Goal: Check status: Check status

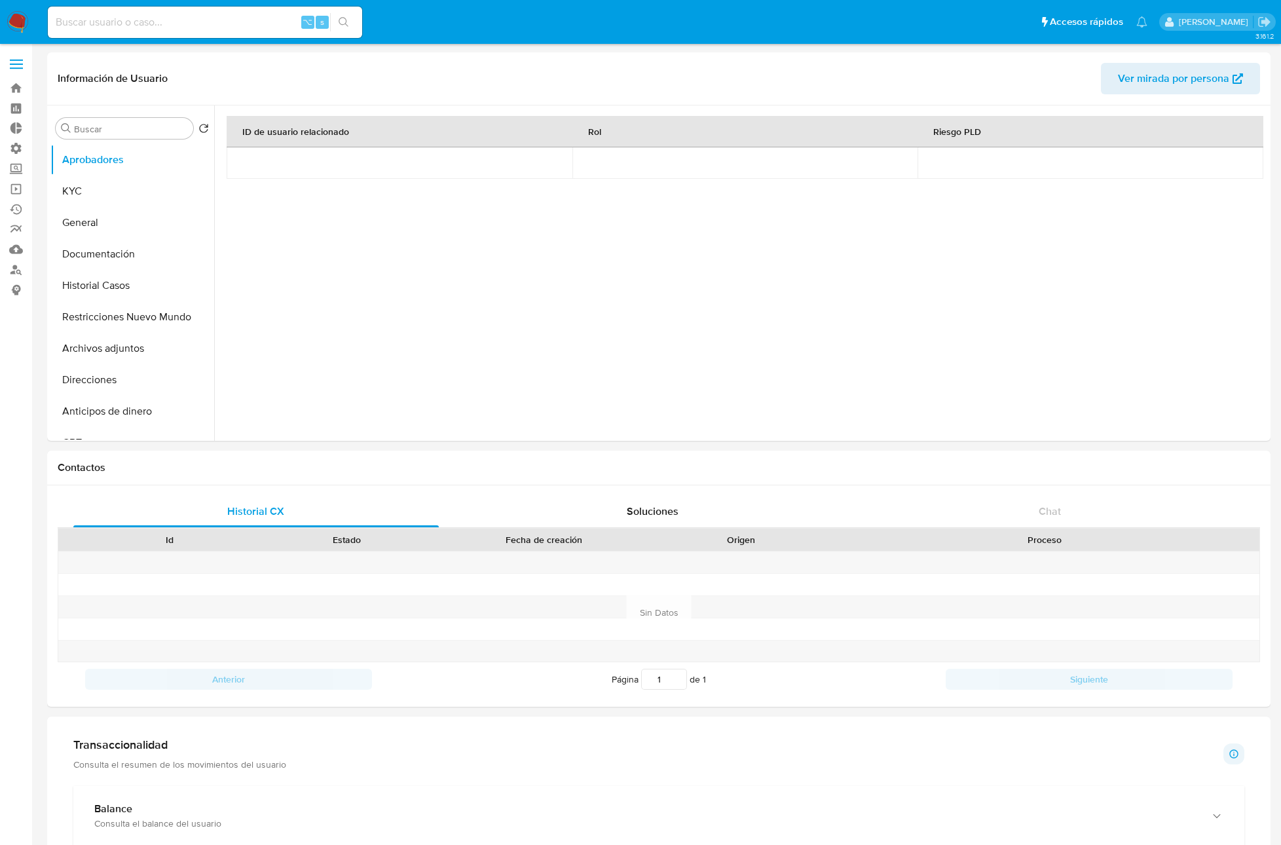
select select "10"
click at [86, 190] on button "KYC" at bounding box center [126, 191] width 153 height 31
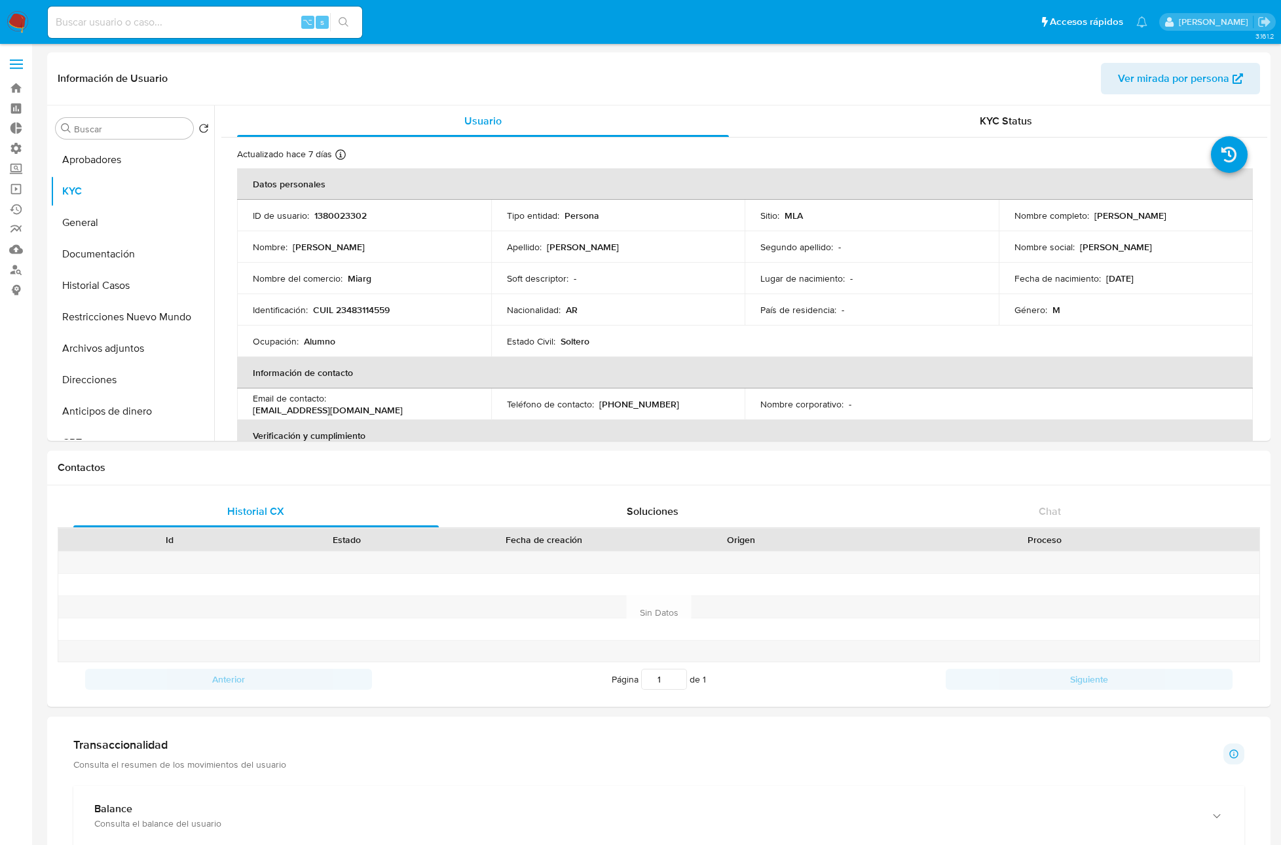
click at [187, 24] on input at bounding box center [205, 22] width 314 height 17
paste input "2081912840"
type input "2081912840"
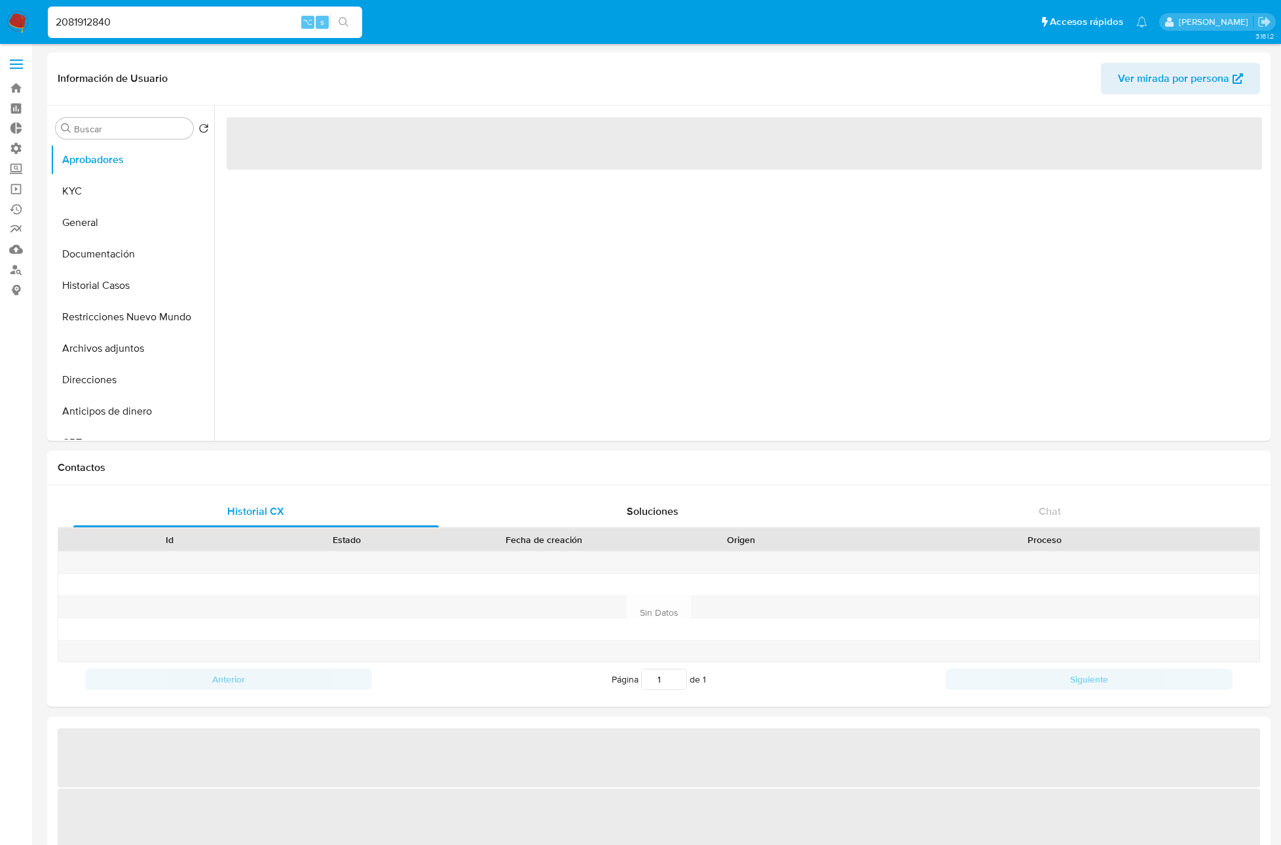
select select "10"
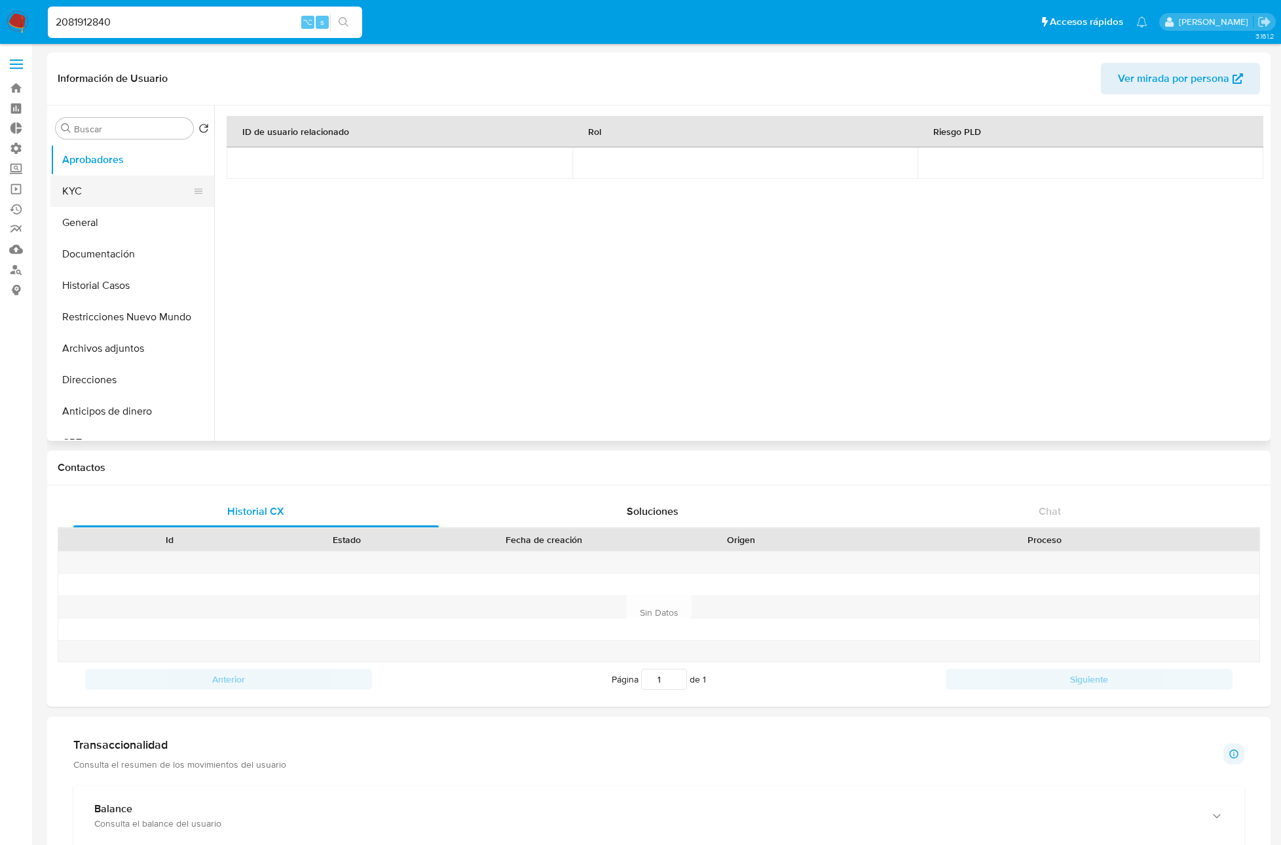
click at [70, 188] on button "KYC" at bounding box center [126, 191] width 153 height 31
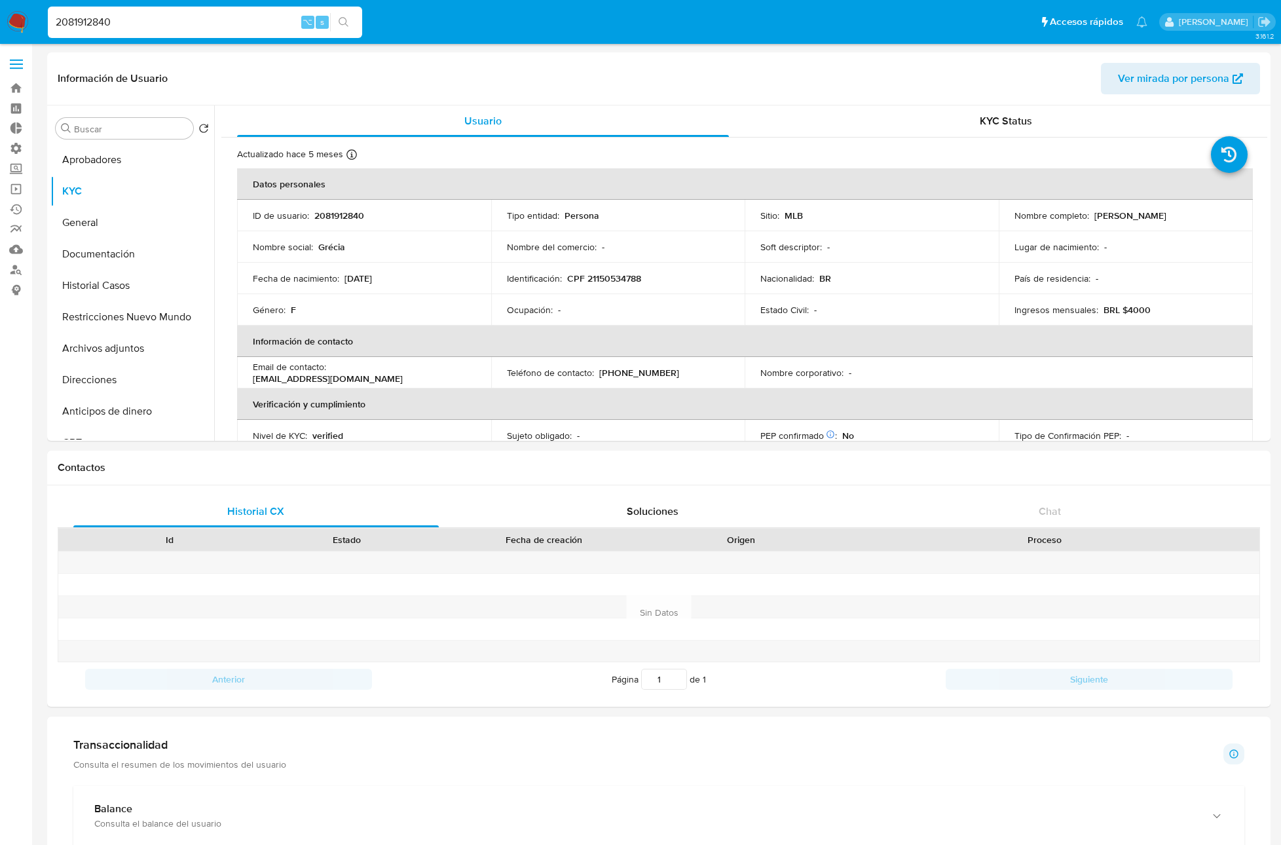
click at [225, 14] on input "2081912840" at bounding box center [205, 22] width 314 height 17
paste input "1971701704"
type input "1971701704"
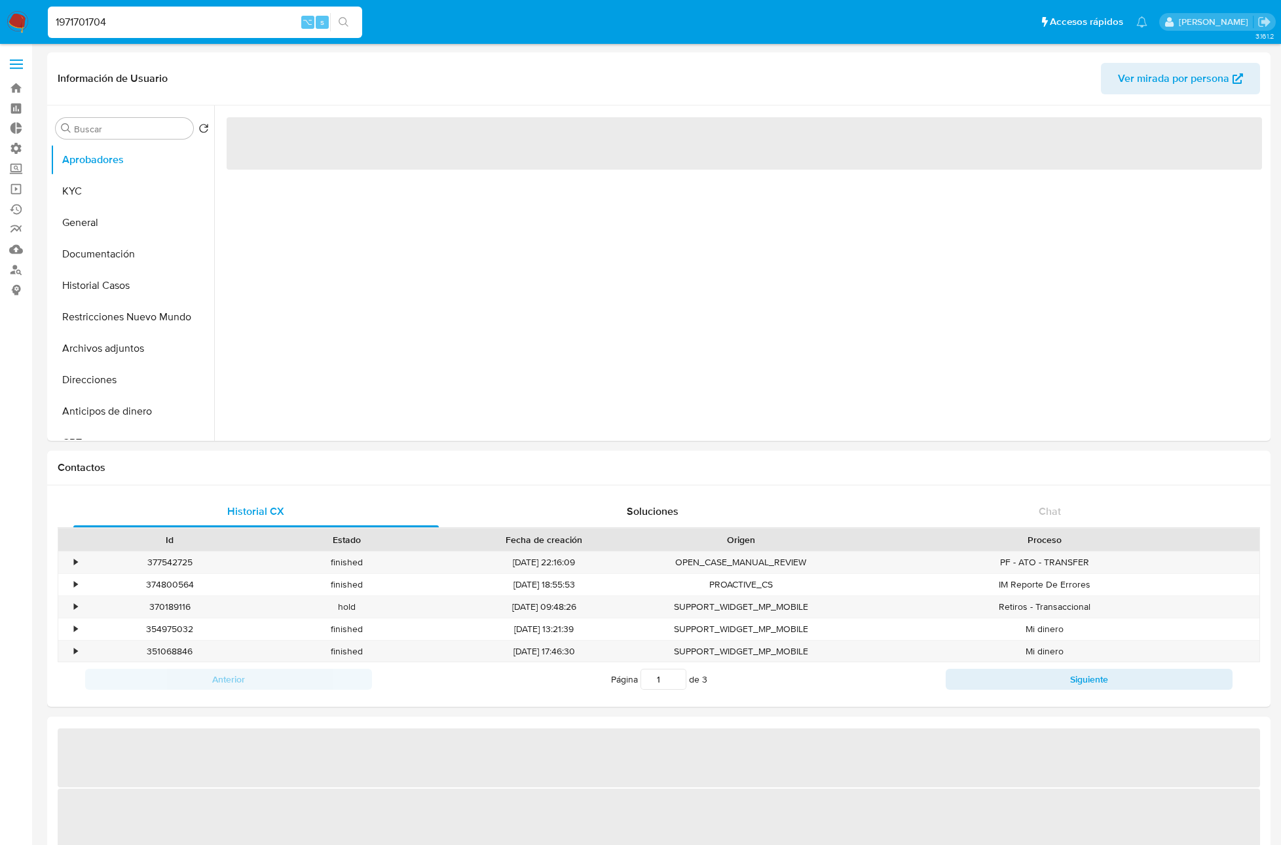
select select "10"
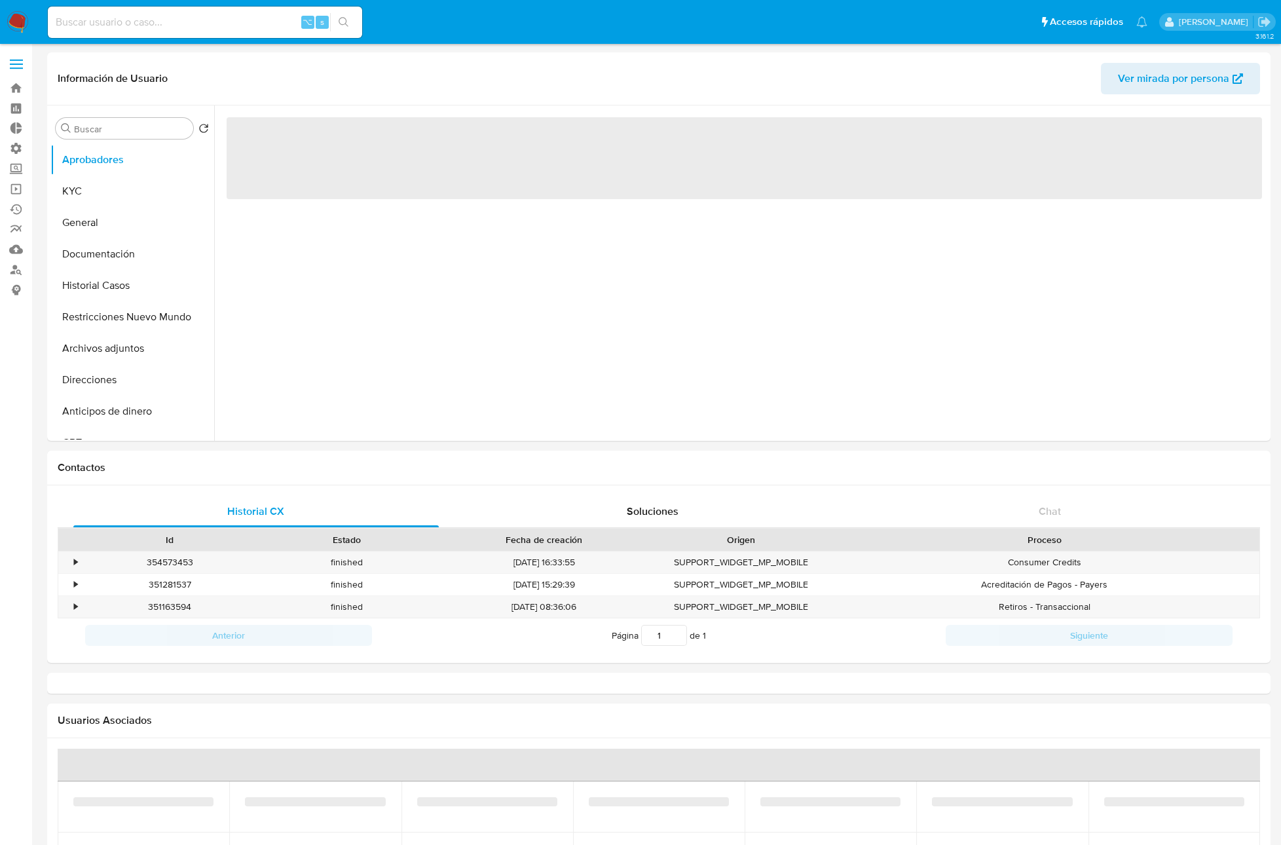
select select "10"
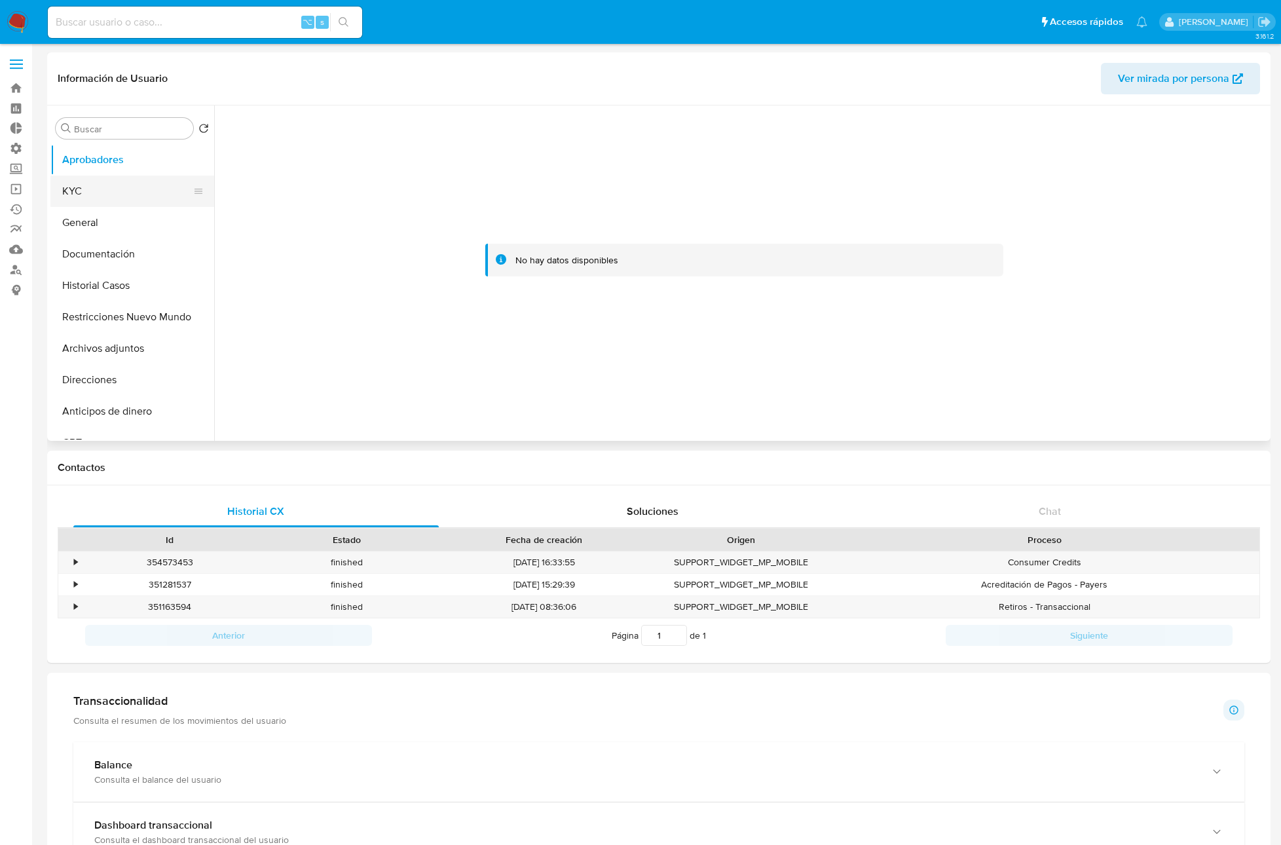
click at [79, 183] on button "KYC" at bounding box center [126, 191] width 153 height 31
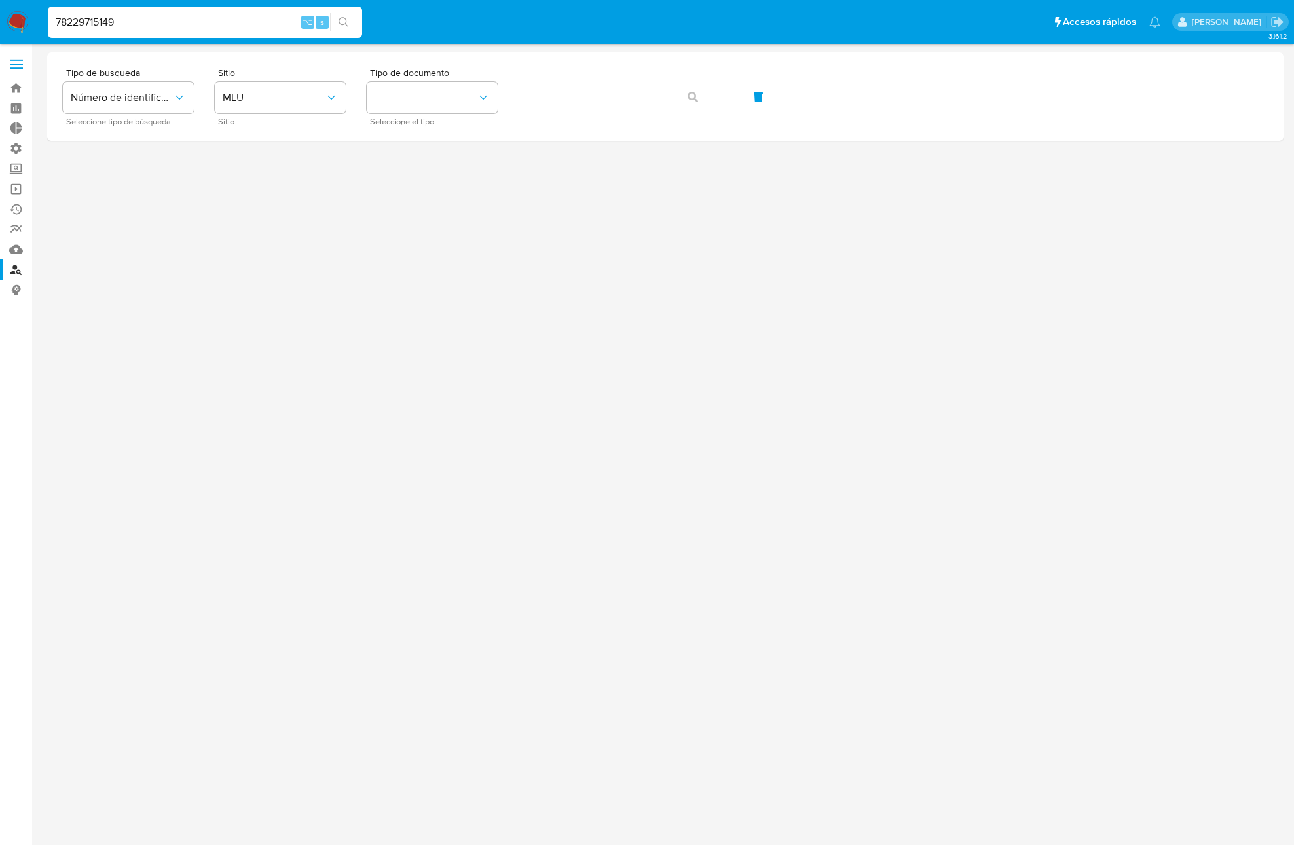
type input "78229715149"
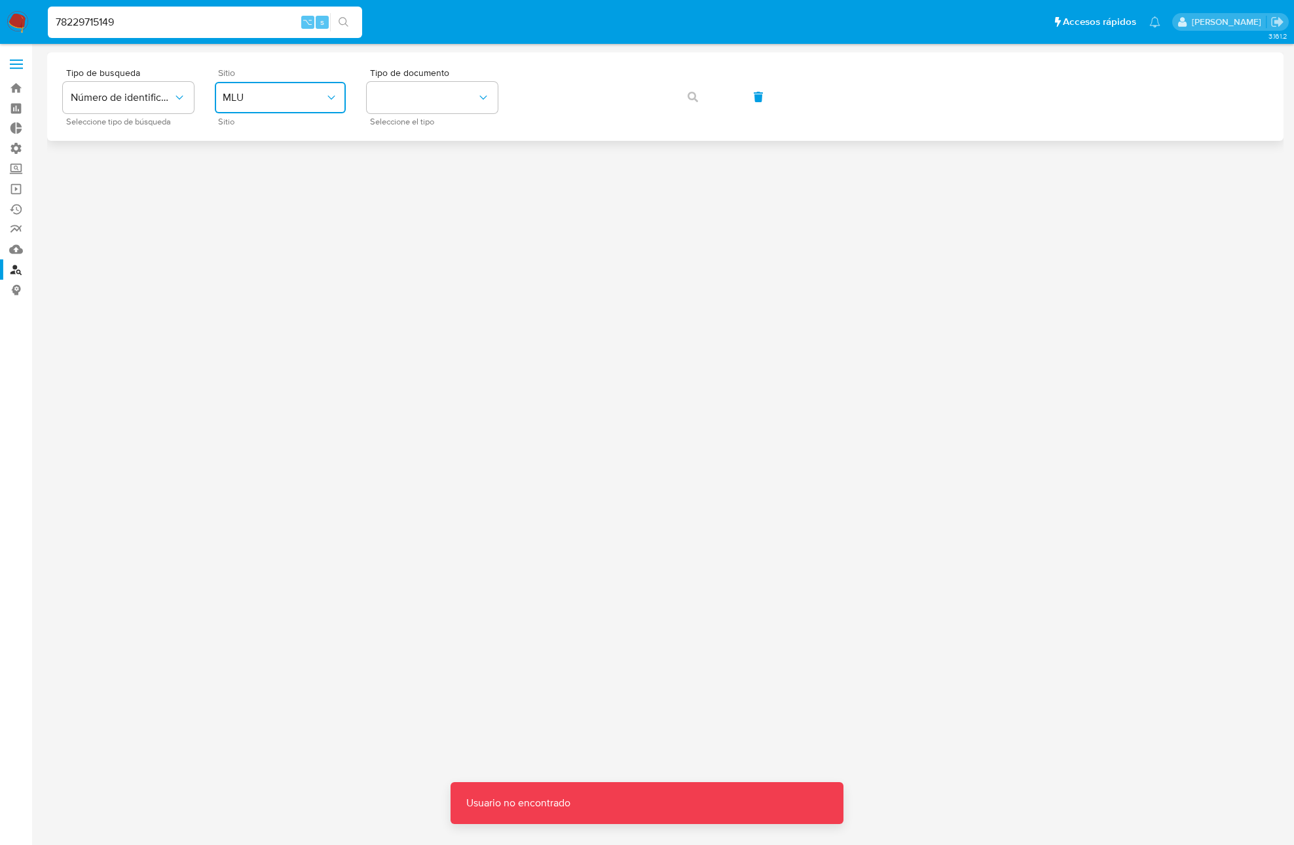
click at [308, 94] on span "MLU" at bounding box center [274, 97] width 102 height 13
click at [245, 190] on div "MLB" at bounding box center [276, 195] width 107 height 31
click at [409, 99] on button "identificationType" at bounding box center [432, 97] width 131 height 31
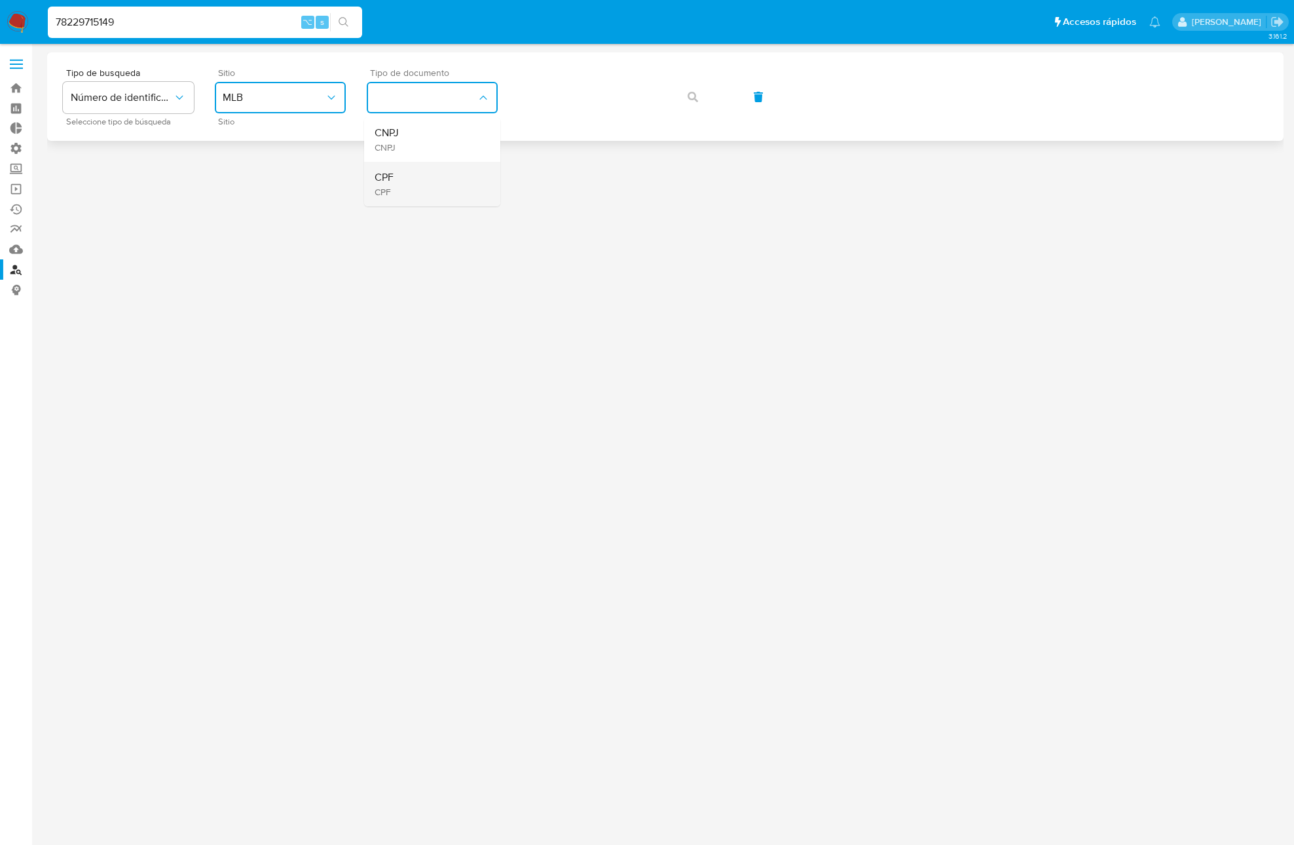
click at [450, 182] on div "CPF CPF" at bounding box center [428, 184] width 107 height 45
click at [693, 99] on icon "button" at bounding box center [693, 97] width 10 height 10
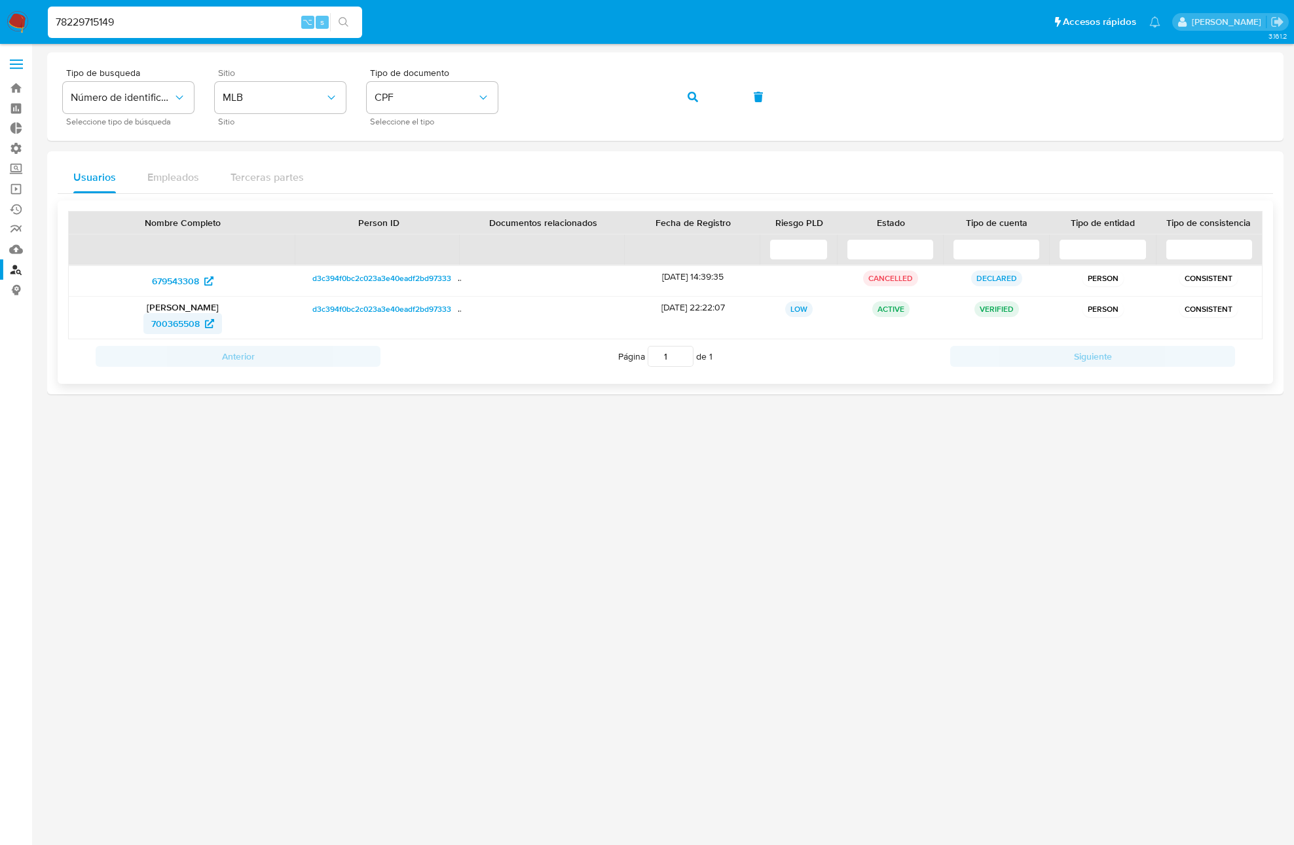
click at [177, 320] on span "700365508" at bounding box center [175, 323] width 48 height 21
click at [193, 321] on span "700365508" at bounding box center [175, 323] width 48 height 21
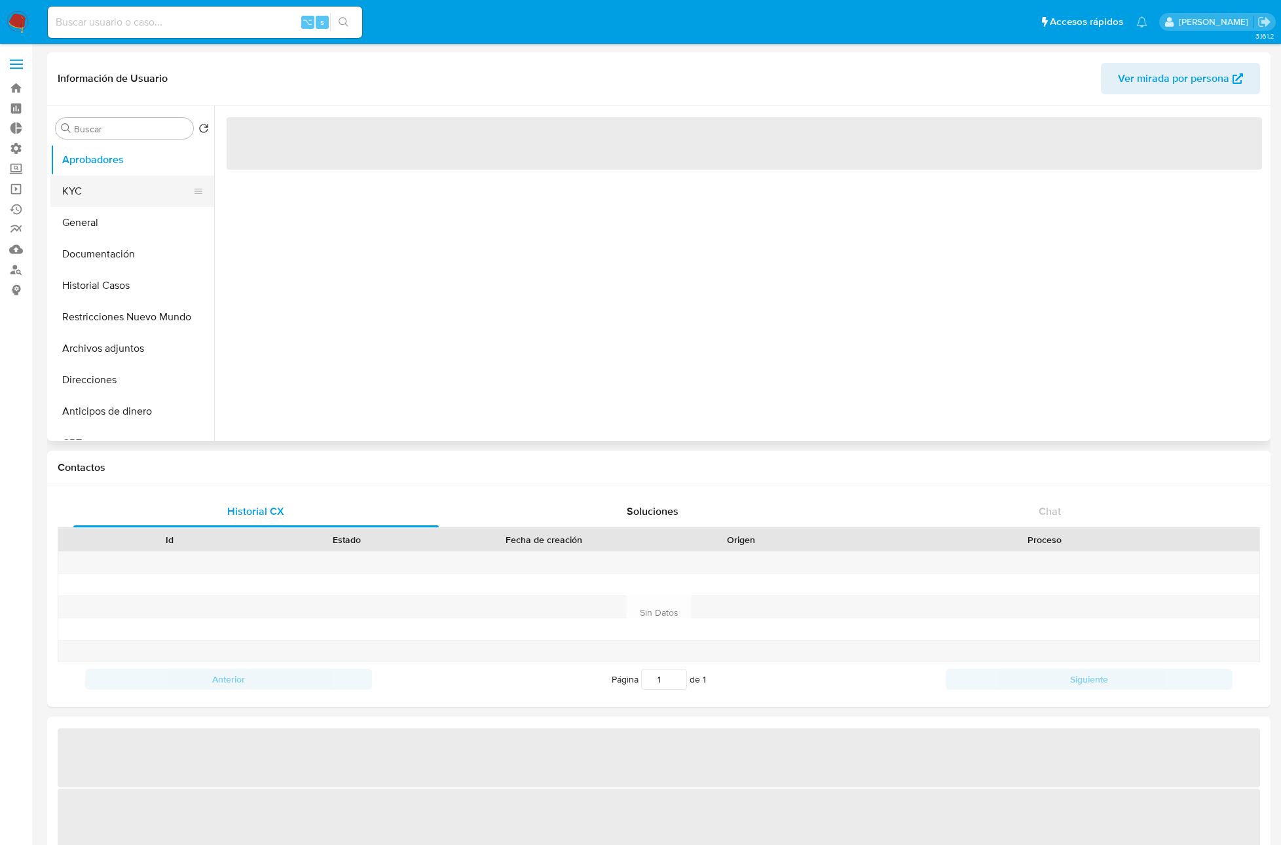
select select "10"
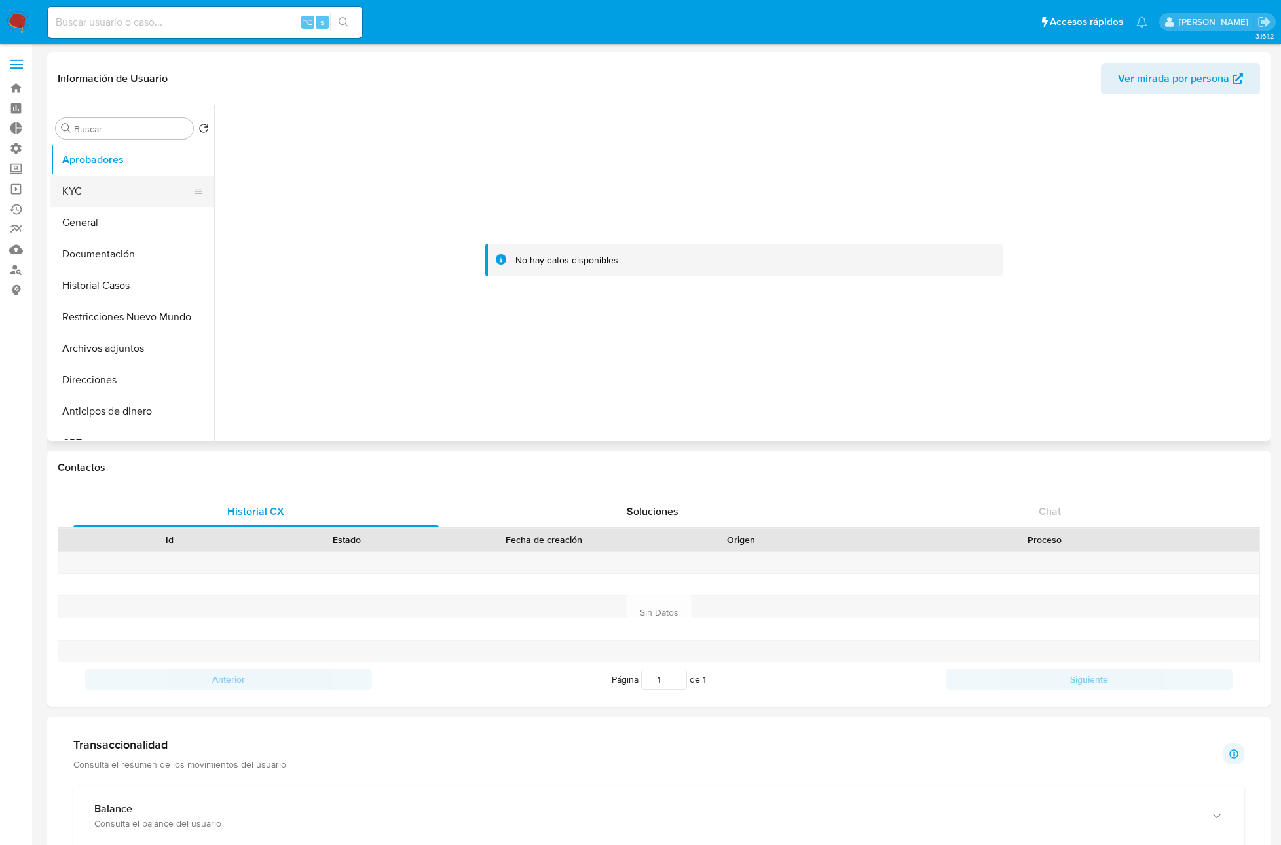
click at [85, 191] on button "KYC" at bounding box center [126, 191] width 153 height 31
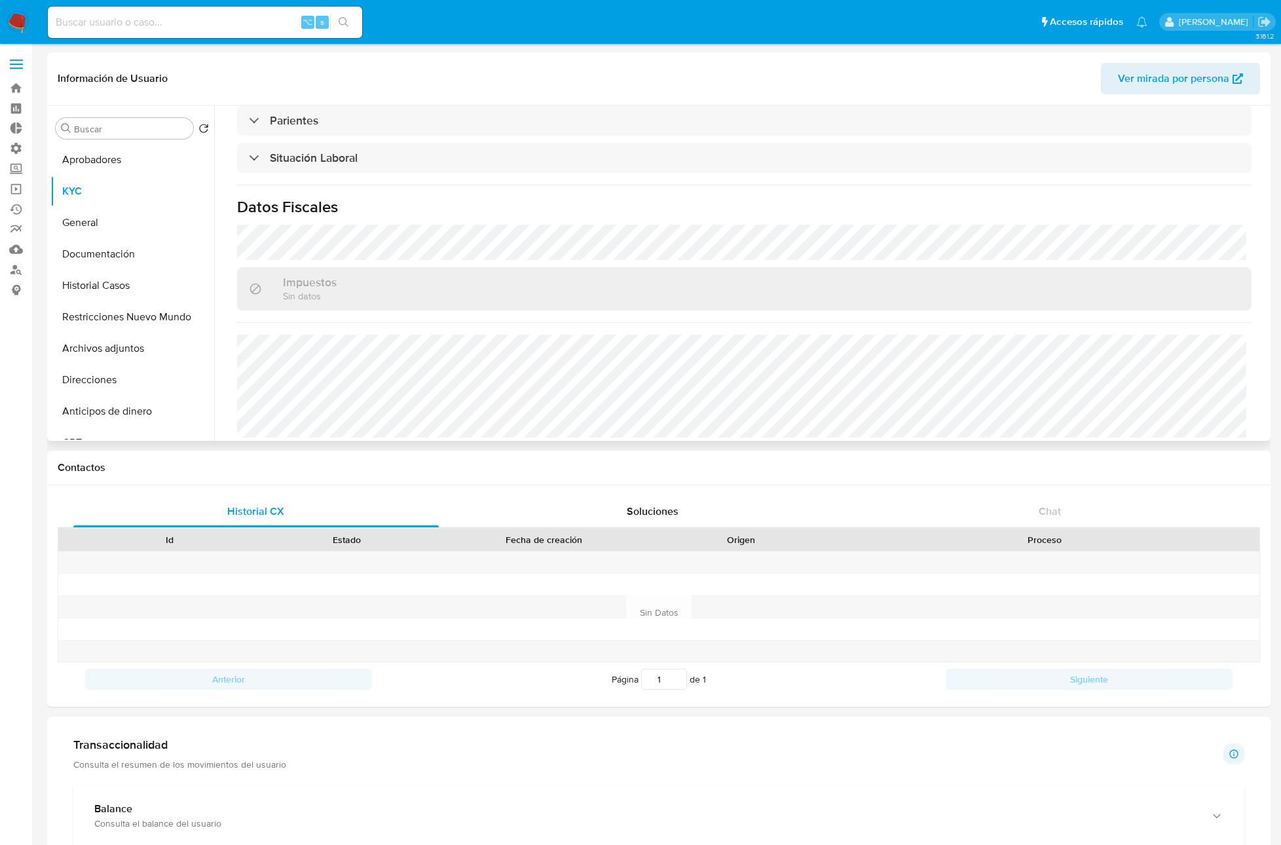
scroll to position [559, 0]
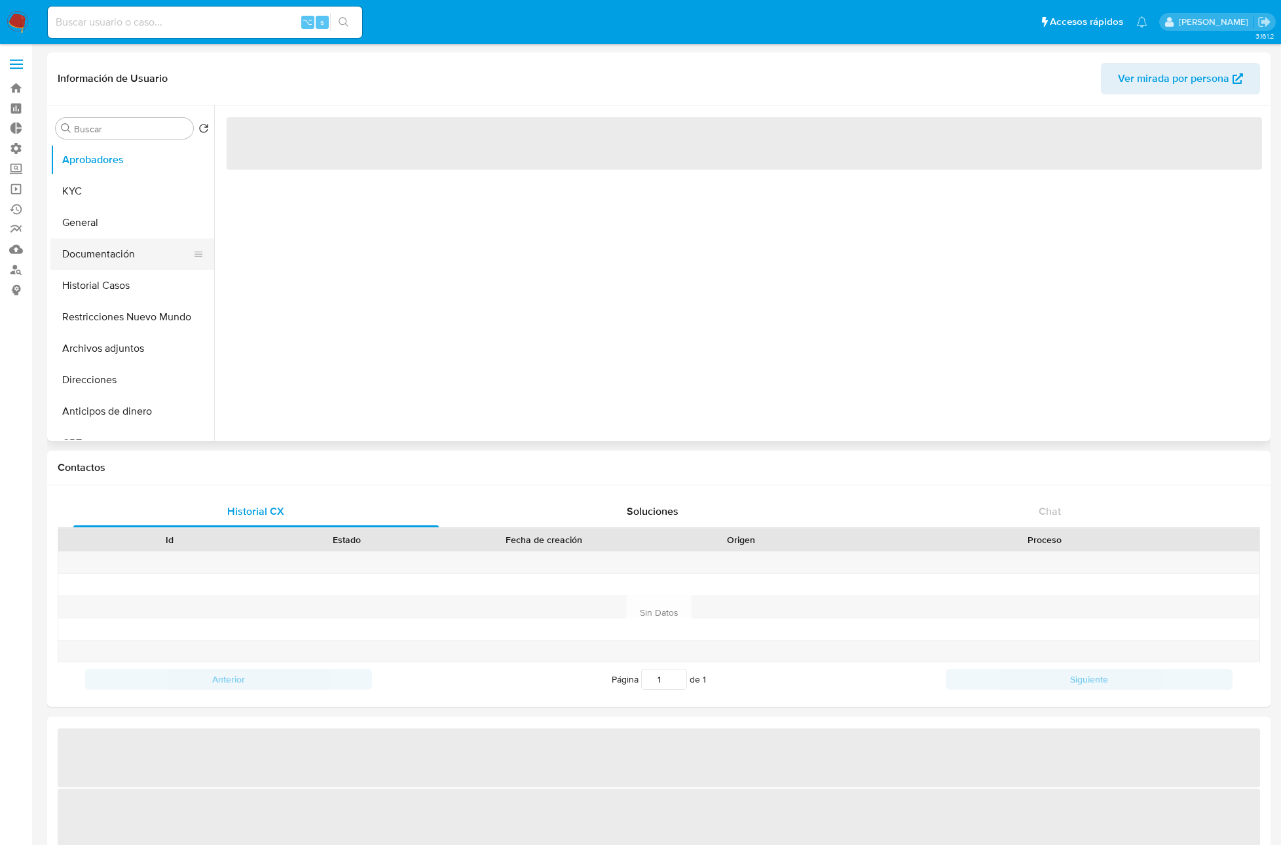
click at [128, 255] on button "Documentación" at bounding box center [126, 253] width 153 height 31
select select "10"
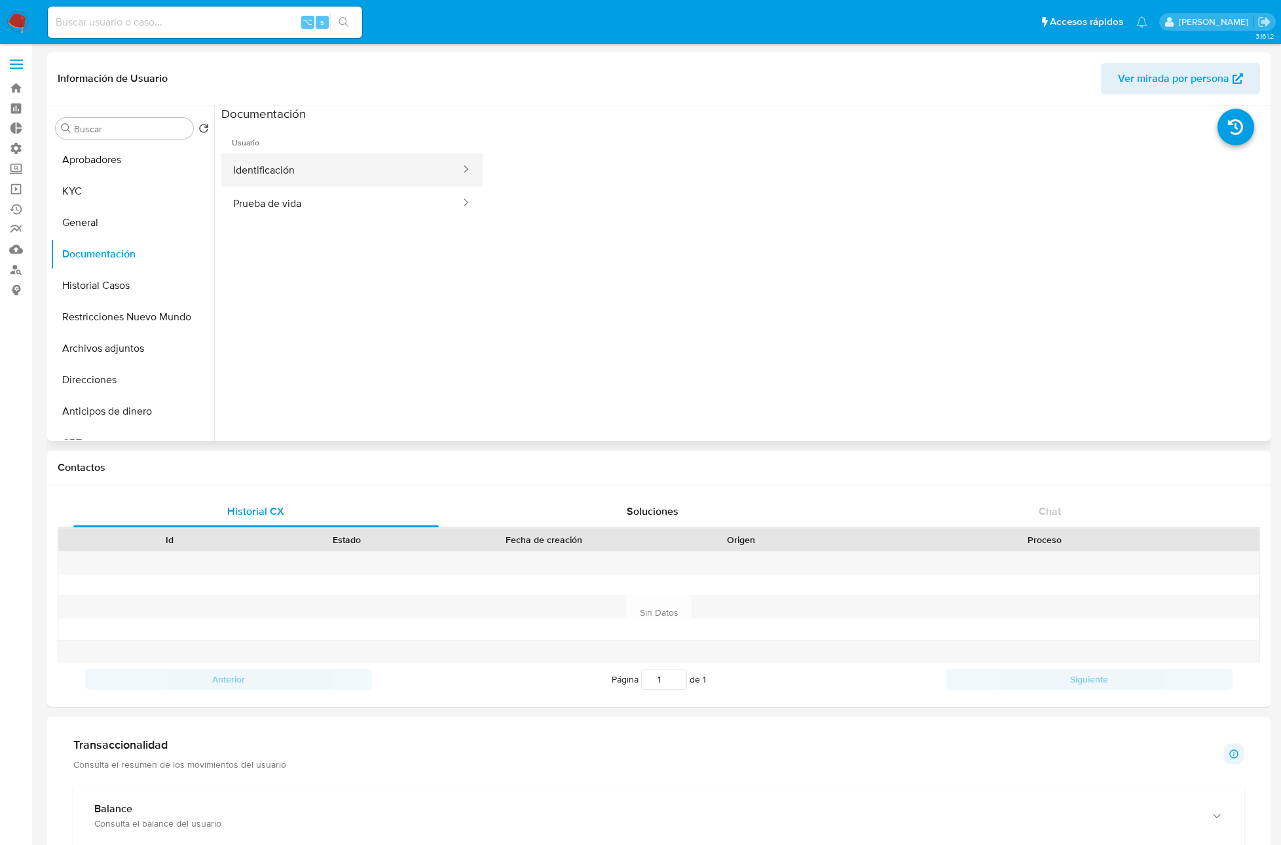
click at [324, 166] on button "Identificación" at bounding box center [341, 169] width 240 height 33
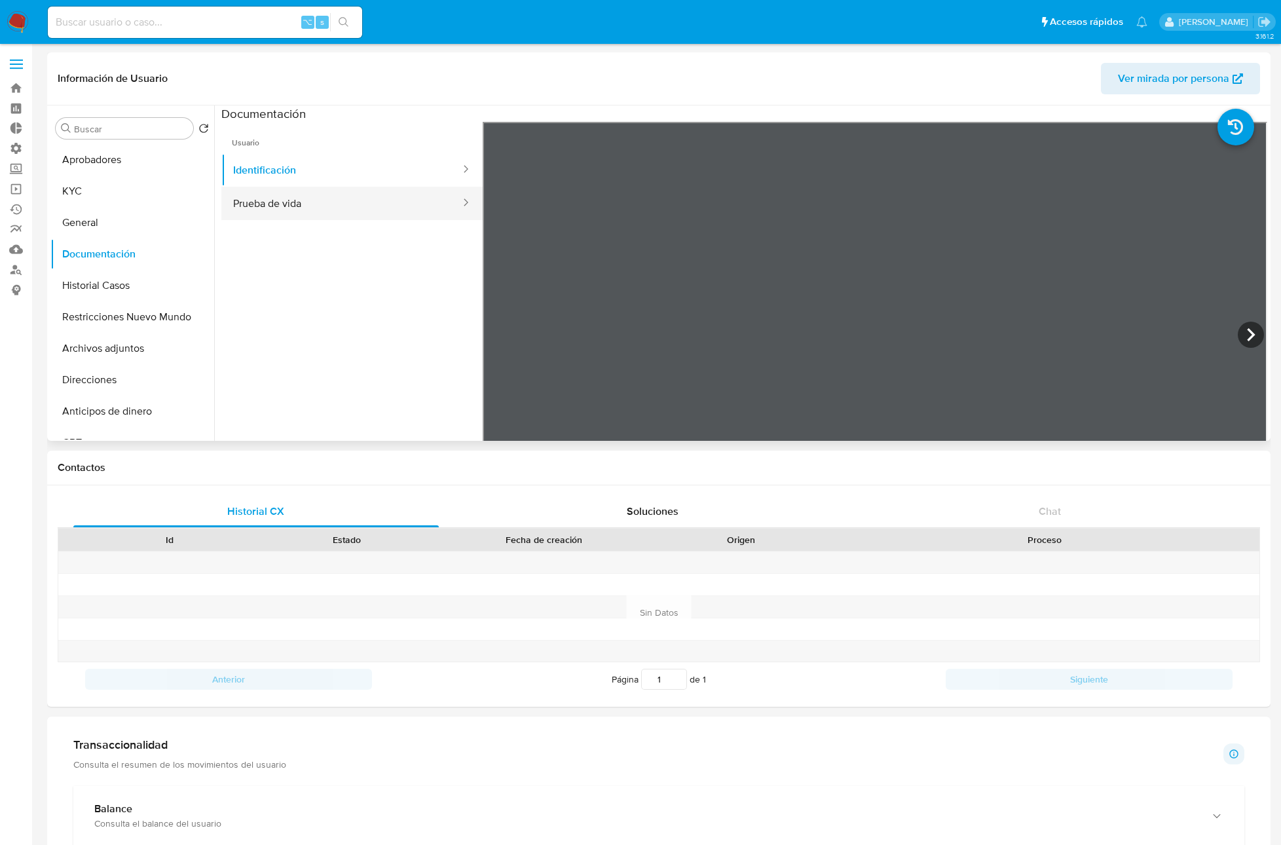
click at [362, 208] on button "Prueba de vida" at bounding box center [341, 203] width 240 height 33
click at [101, 290] on button "Historial Casos" at bounding box center [126, 285] width 153 height 31
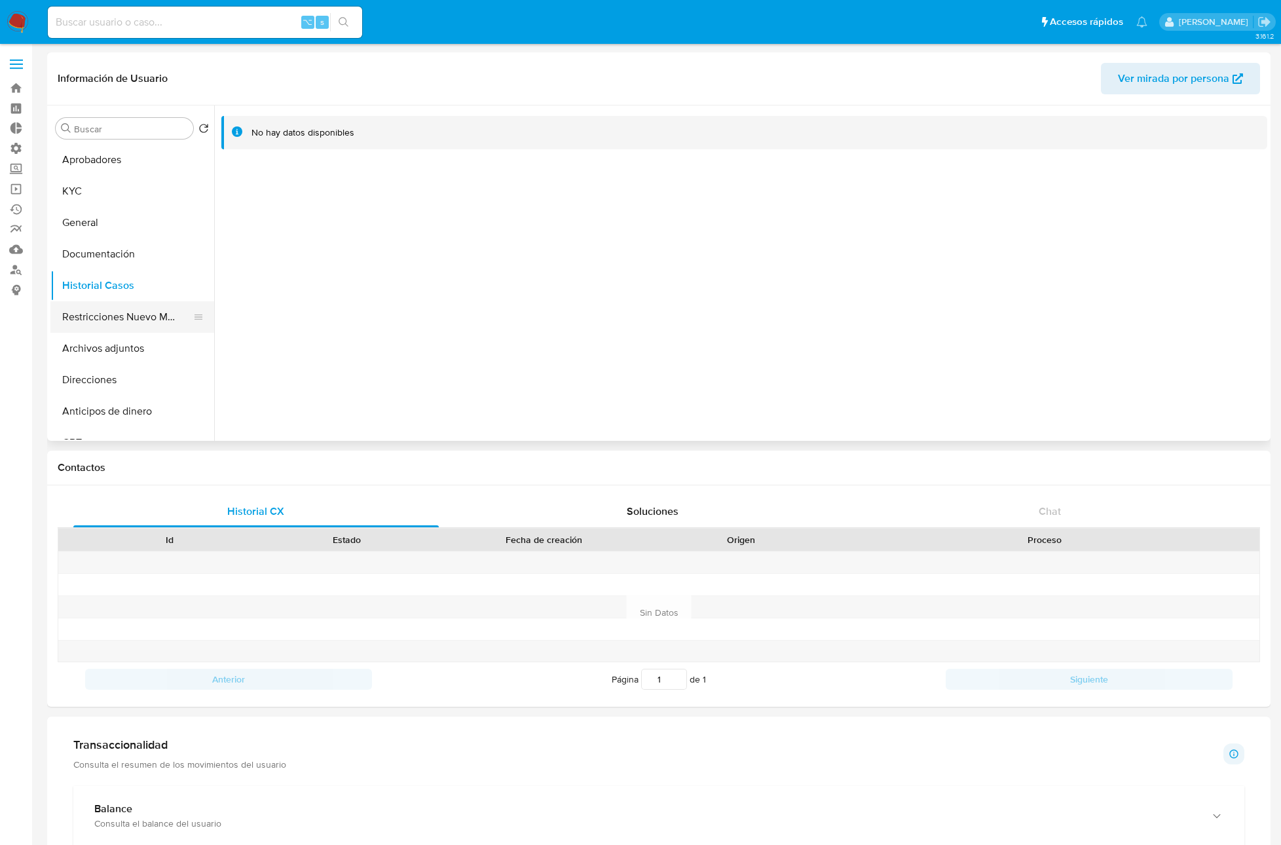
click at [133, 305] on button "Restricciones Nuevo Mundo" at bounding box center [126, 316] width 153 height 31
